Goal: Task Accomplishment & Management: Complete application form

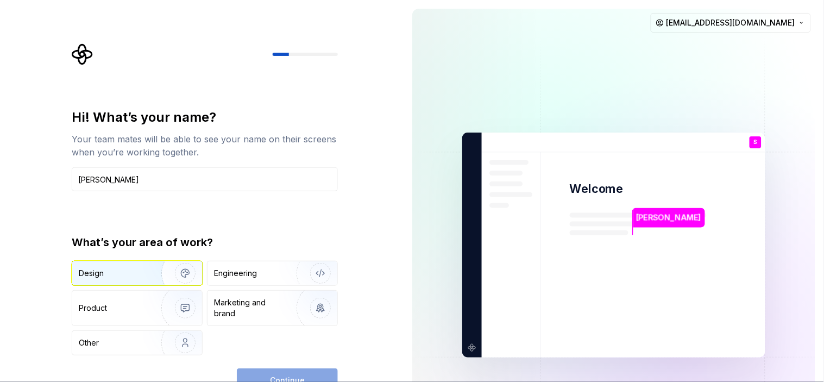
type input "[PERSON_NAME]"
click at [110, 270] on div "Design" at bounding box center [113, 273] width 68 height 11
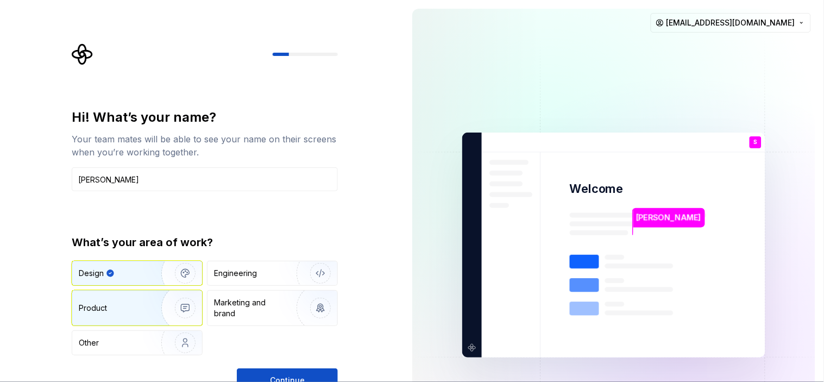
click at [156, 310] on img "button" at bounding box center [178, 308] width 70 height 73
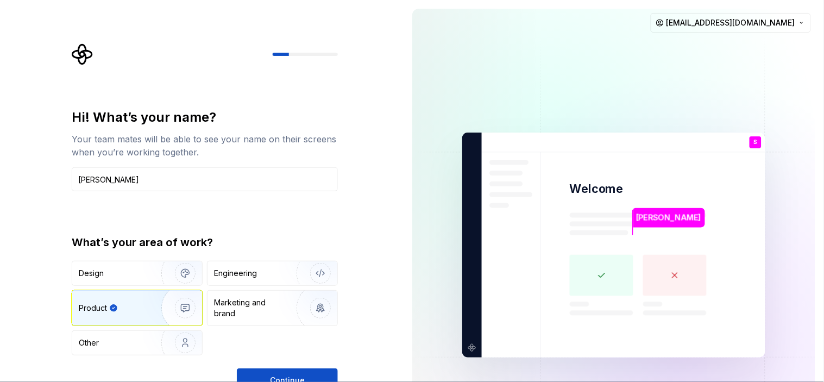
click at [110, 286] on div "Design Engineering Product Marketing and brand Other" at bounding box center [205, 308] width 266 height 94
click at [111, 275] on div "Design" at bounding box center [113, 273] width 68 height 11
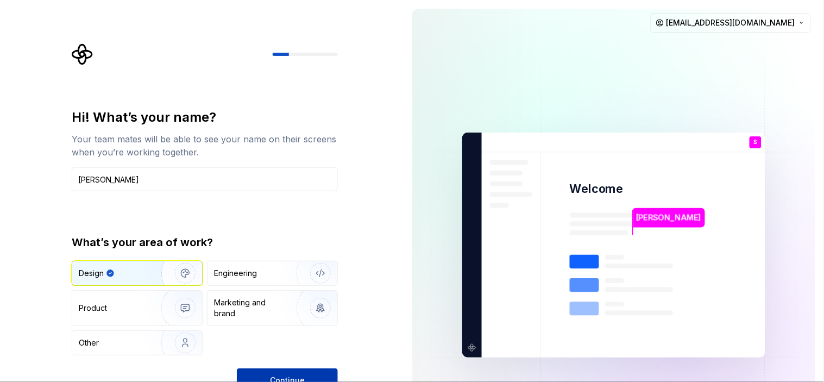
click at [316, 343] on button "Continue" at bounding box center [287, 380] width 101 height 24
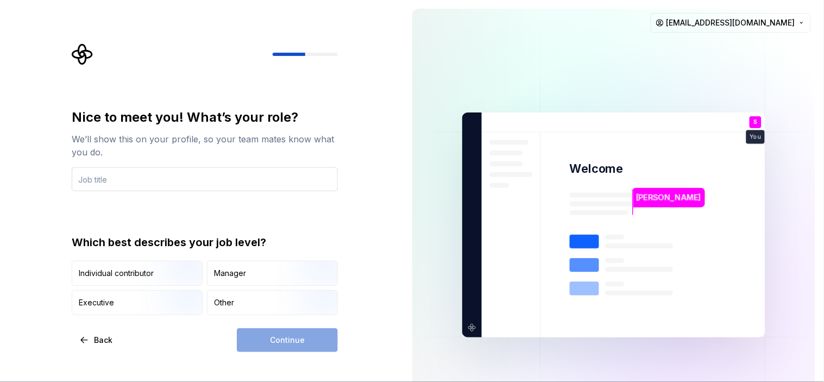
click at [225, 179] on input "text" at bounding box center [205, 179] width 266 height 24
type input "S"
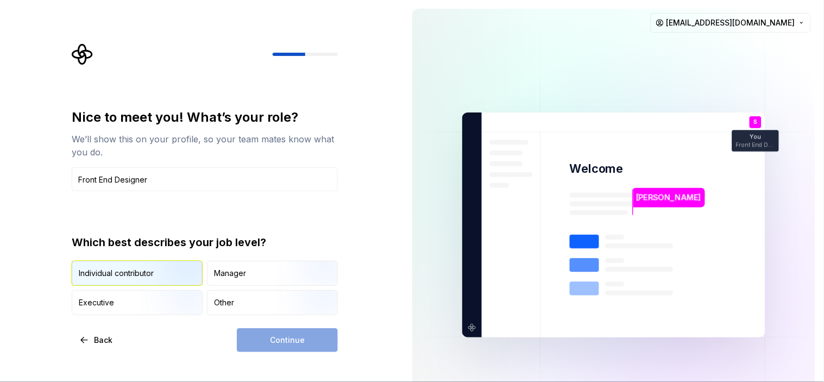
type input "Front End Designer"
click at [159, 276] on img "button" at bounding box center [176, 286] width 70 height 73
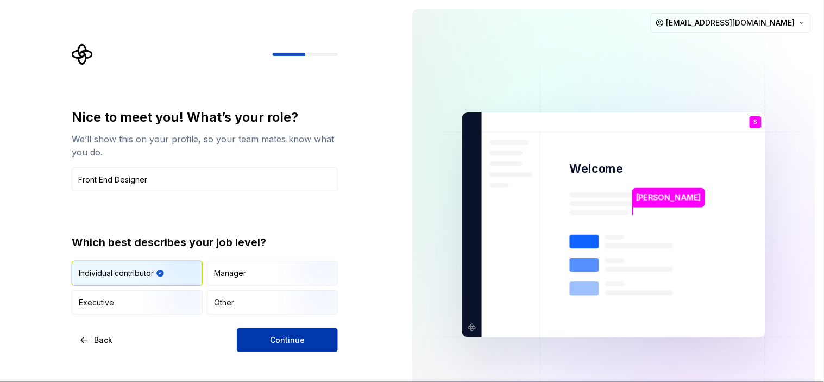
click at [305, 333] on button "Continue" at bounding box center [287, 340] width 101 height 24
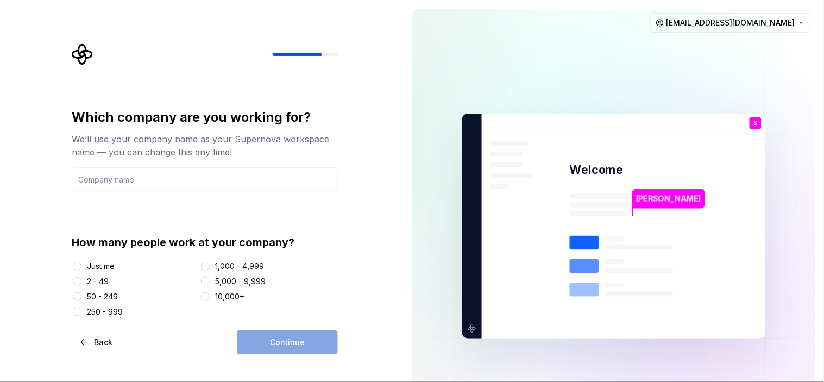
click at [104, 265] on div "Just me" at bounding box center [101, 266] width 28 height 11
click at [81, 265] on button "Just me" at bounding box center [77, 266] width 9 height 9
click at [187, 179] on input "text" at bounding box center [205, 179] width 266 height 24
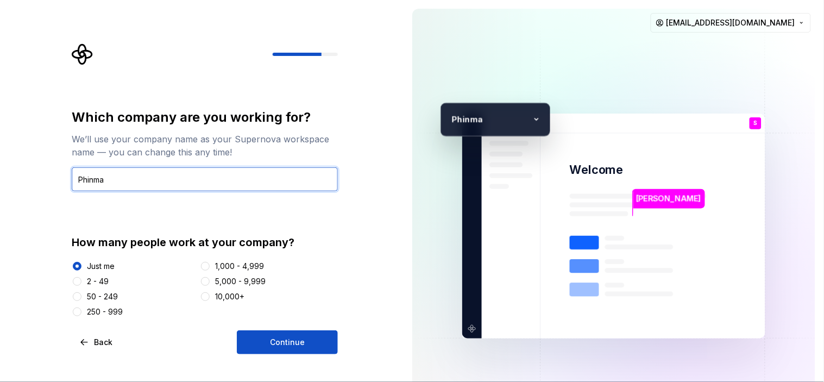
type input "Phinma"
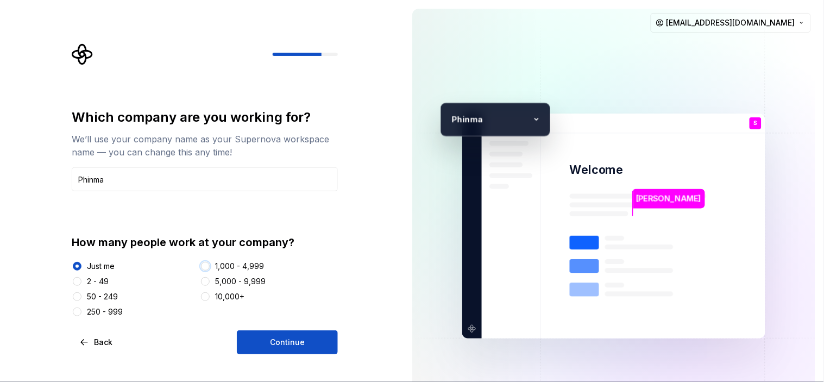
click at [203, 266] on button "1,000 - 4,999" at bounding box center [205, 266] width 9 height 9
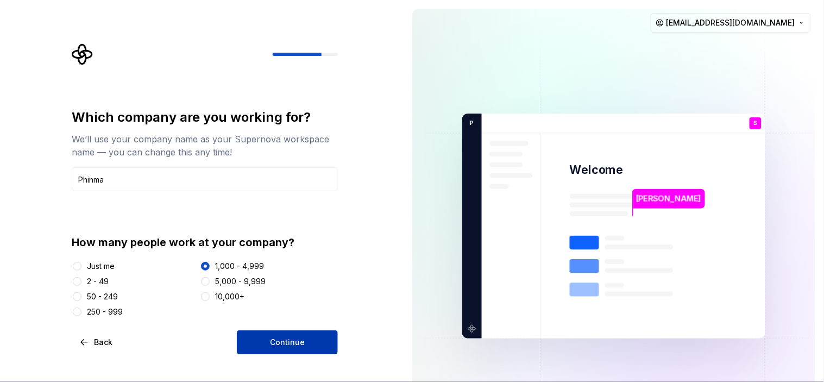
click at [288, 338] on span "Continue" at bounding box center [287, 342] width 35 height 11
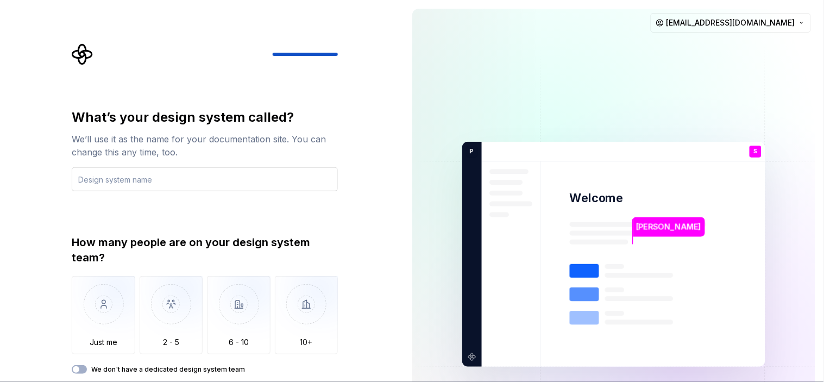
click at [172, 180] on input "text" at bounding box center [205, 179] width 266 height 24
type input "A"
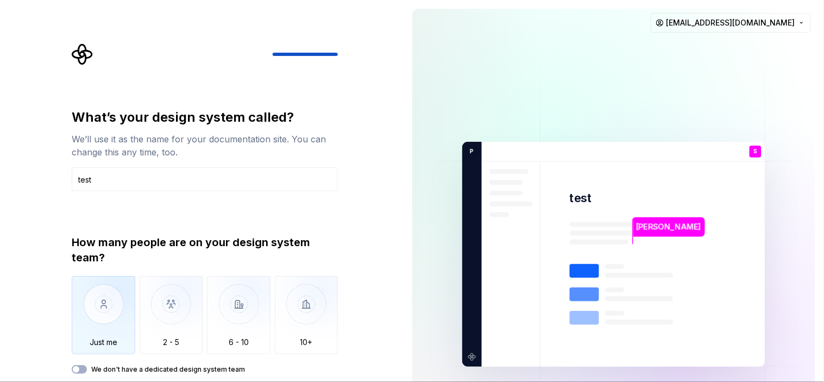
type input "test"
click at [105, 308] on img "button" at bounding box center [104, 312] width 64 height 73
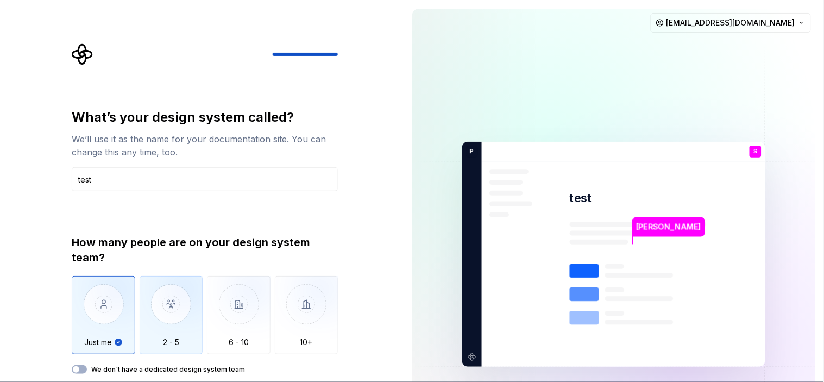
click at [175, 297] on img "button" at bounding box center [172, 312] width 64 height 73
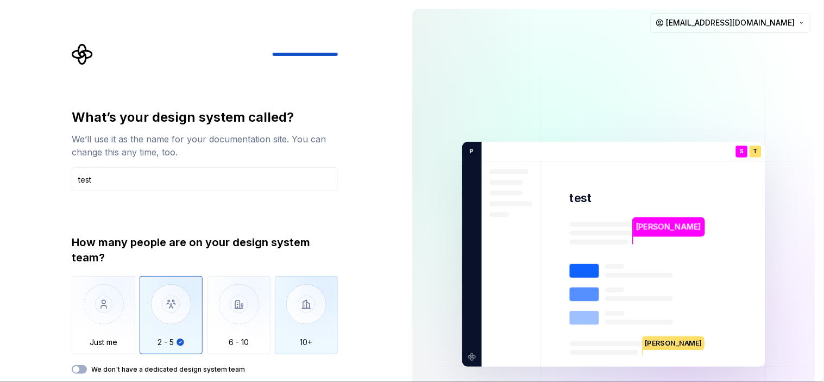
type button "2 - 5"
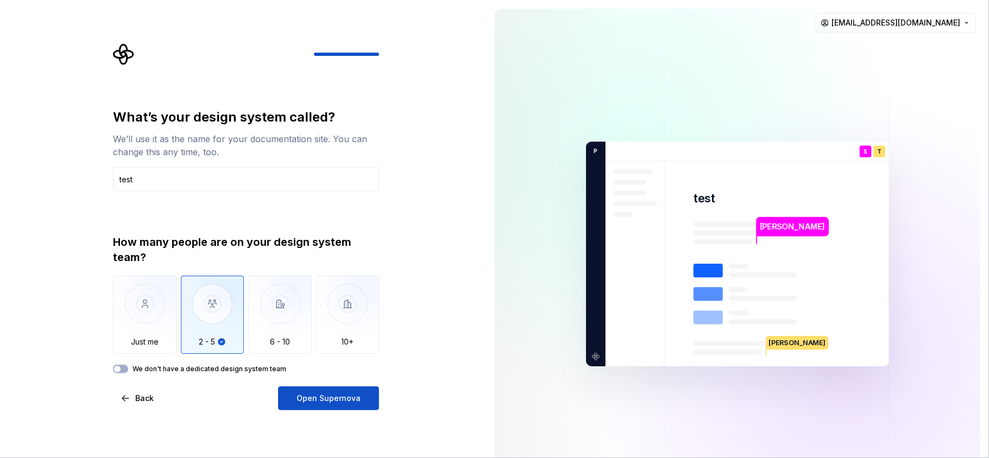
click at [212, 343] on label "We don't have a dedicated design system team" at bounding box center [210, 369] width 154 height 9
click at [128, 343] on button "We don't have a dedicated design system team" at bounding box center [120, 369] width 15 height 9
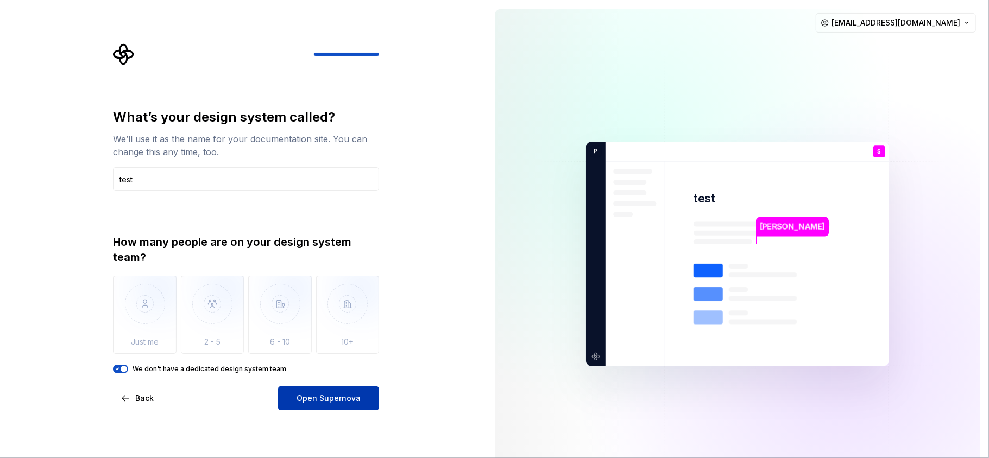
click at [322, 343] on span "Open Supernova" at bounding box center [329, 398] width 64 height 11
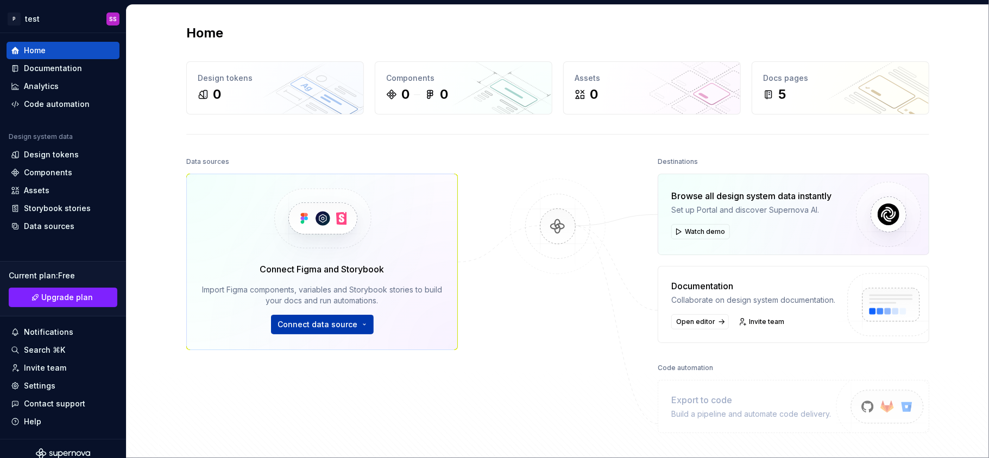
click at [328, 326] on span "Connect data source" at bounding box center [318, 324] width 80 height 11
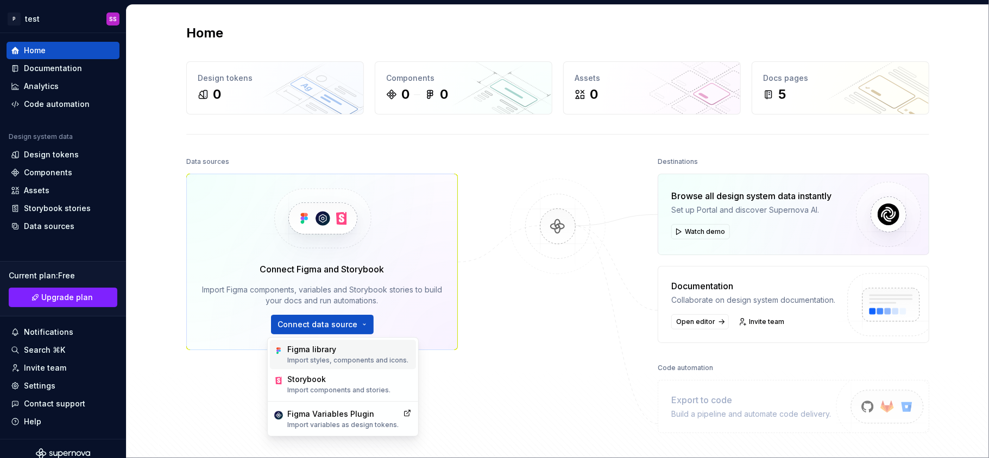
click at [355, 343] on div "Figma library" at bounding box center [347, 349] width 121 height 11
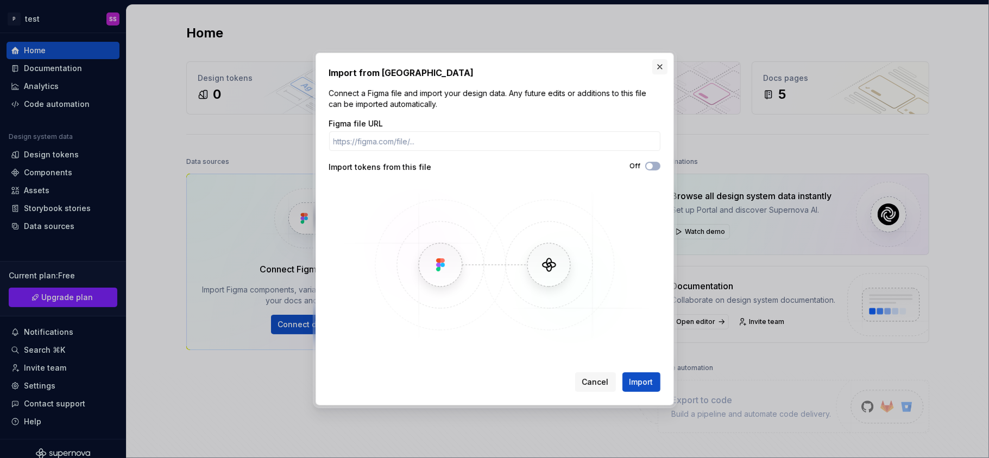
click at [658, 68] on button "button" at bounding box center [659, 66] width 15 height 15
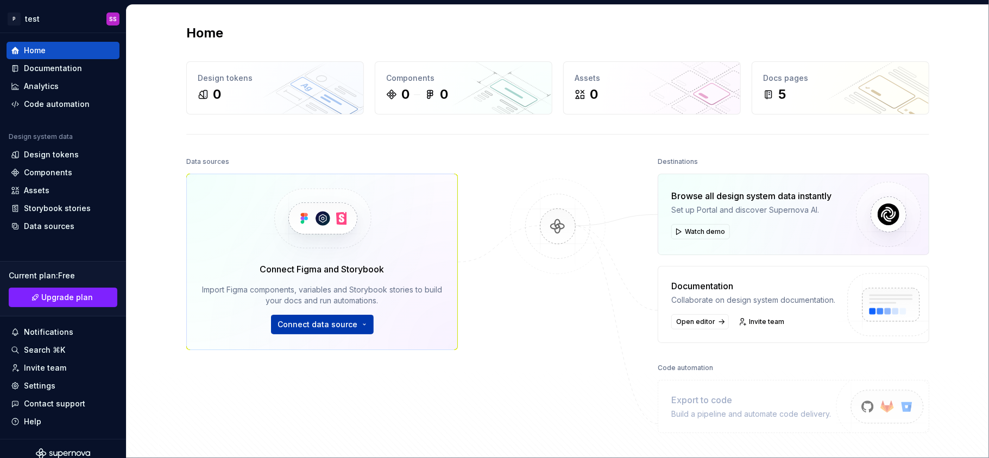
drag, startPoint x: 322, startPoint y: 327, endPoint x: 332, endPoint y: 323, distance: 11.2
click at [322, 327] on span "Connect data source" at bounding box center [318, 324] width 80 height 11
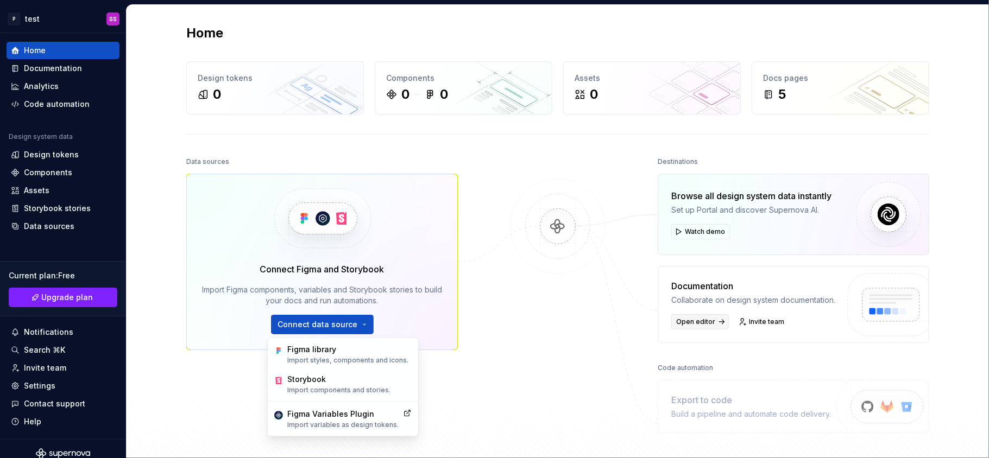
click at [702, 326] on span "Open editor" at bounding box center [695, 322] width 39 height 9
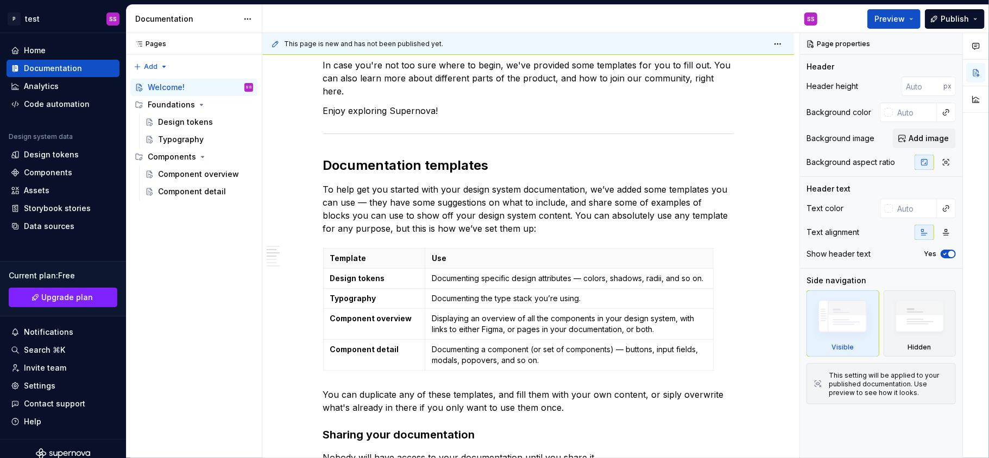
scroll to position [434, 0]
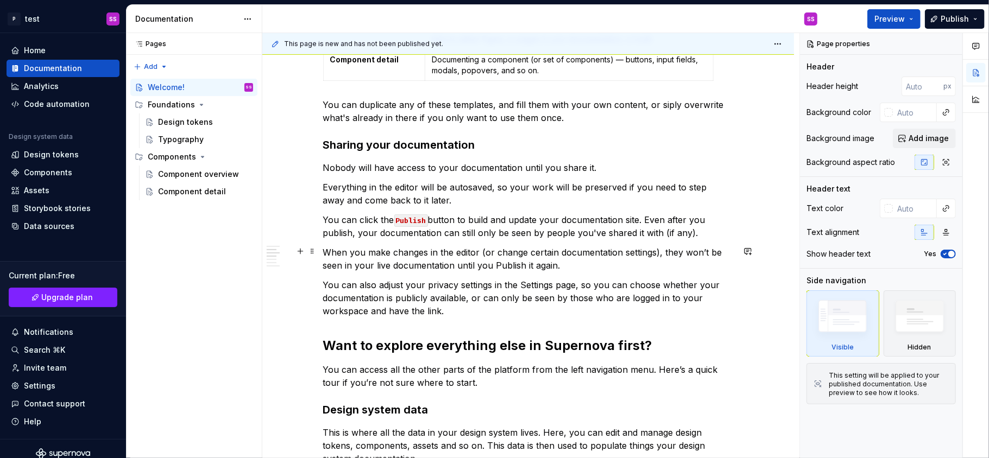
type textarea "*"
